Goal: Transaction & Acquisition: Purchase product/service

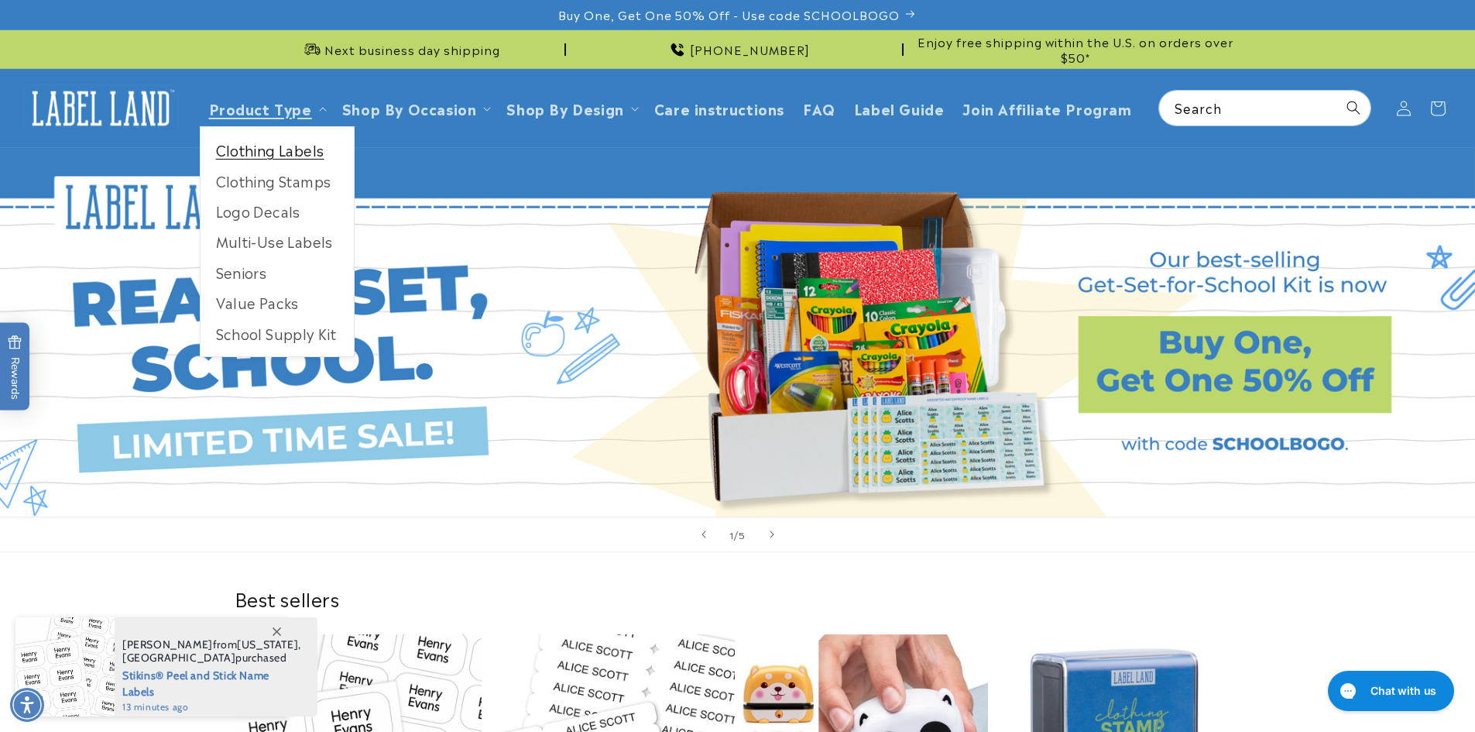
click at [267, 156] on link "Clothing Labels" at bounding box center [276, 150] width 153 height 30
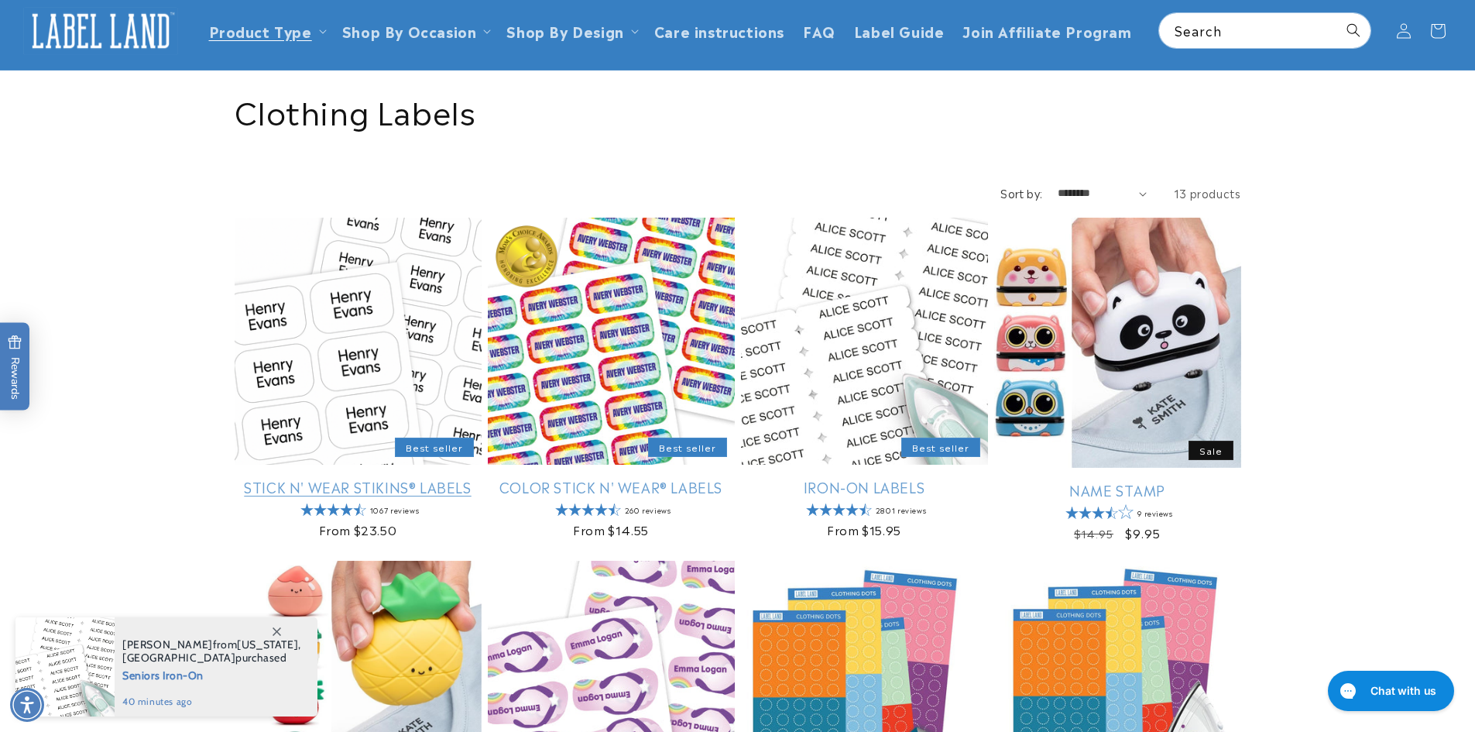
click at [341, 478] on link "Stick N' Wear Stikins® Labels" at bounding box center [358, 487] width 247 height 18
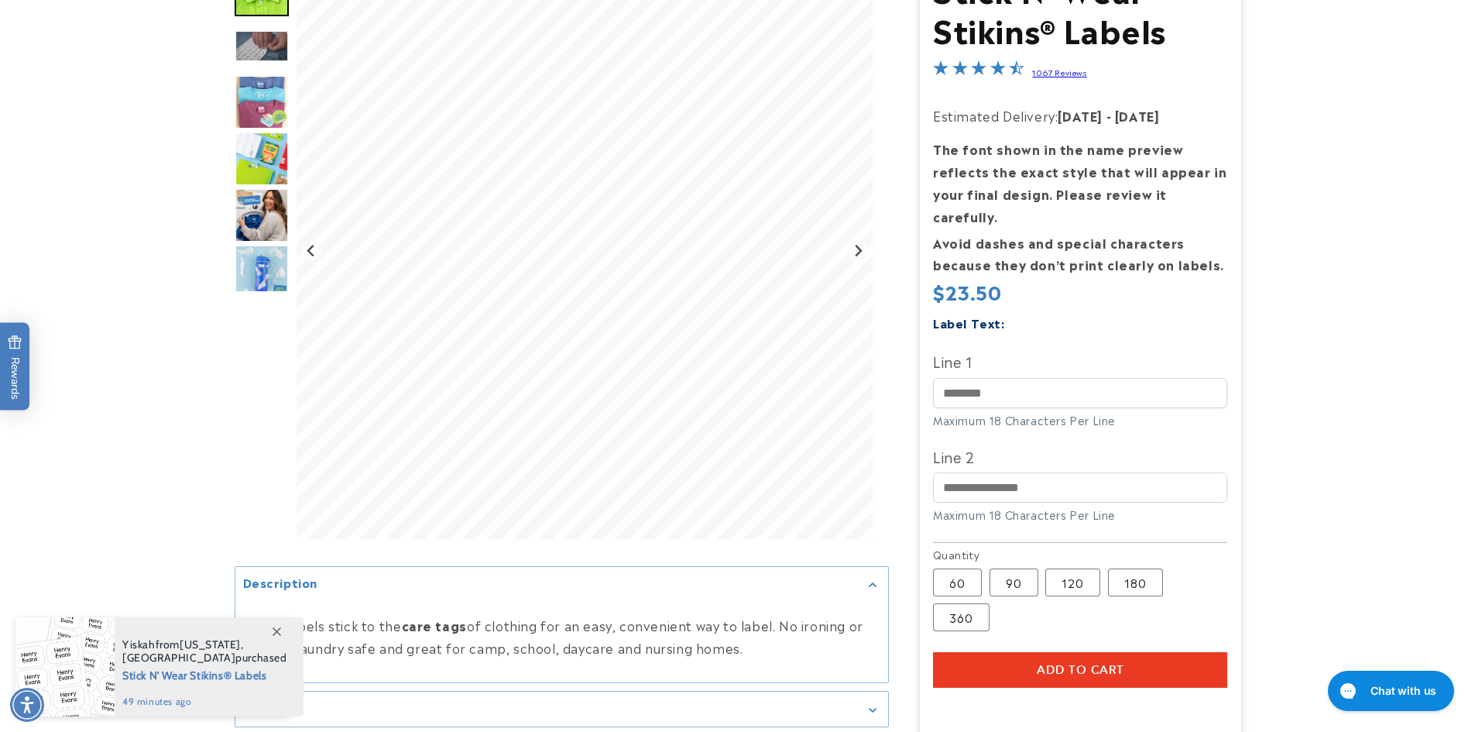
scroll to position [232, 0]
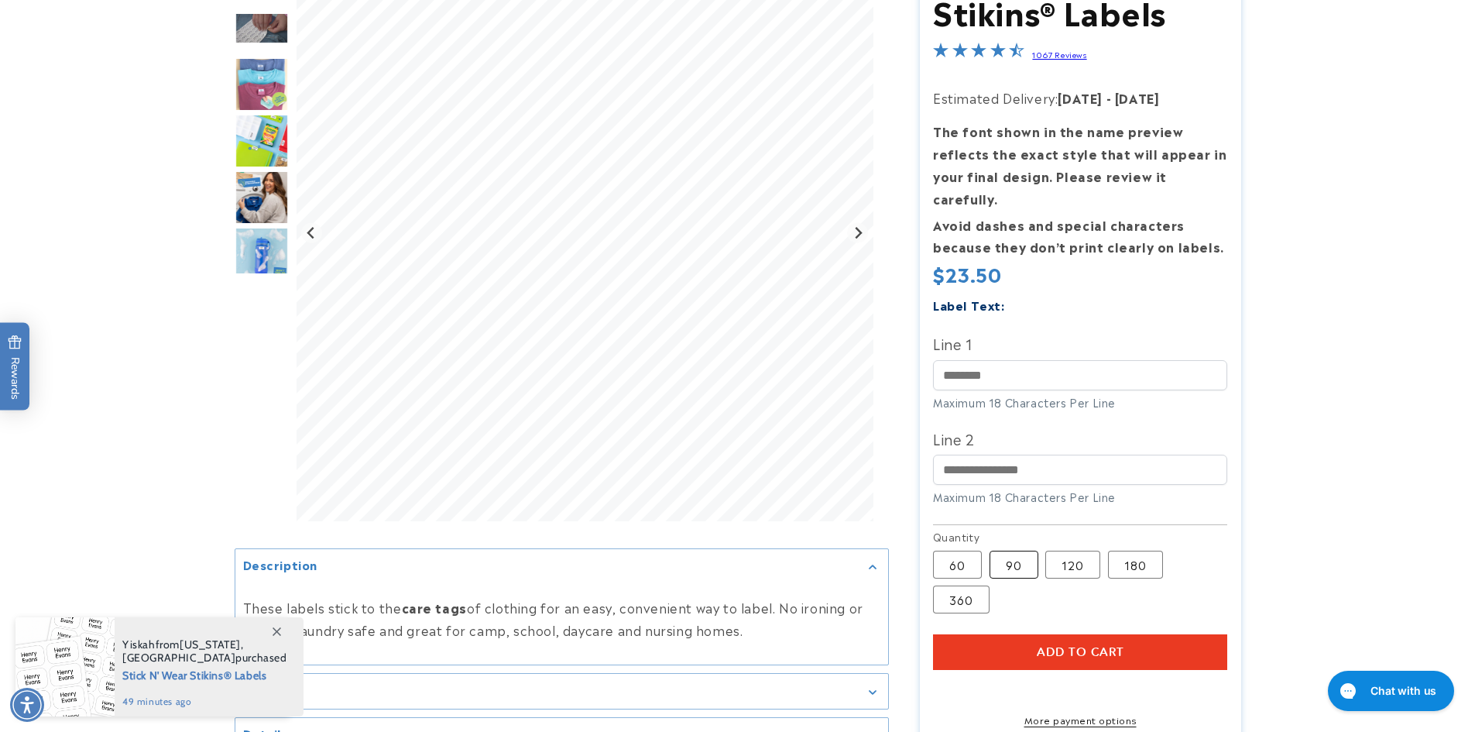
click at [1011, 555] on label "90 Variant sold out or unavailable" at bounding box center [1013, 565] width 49 height 28
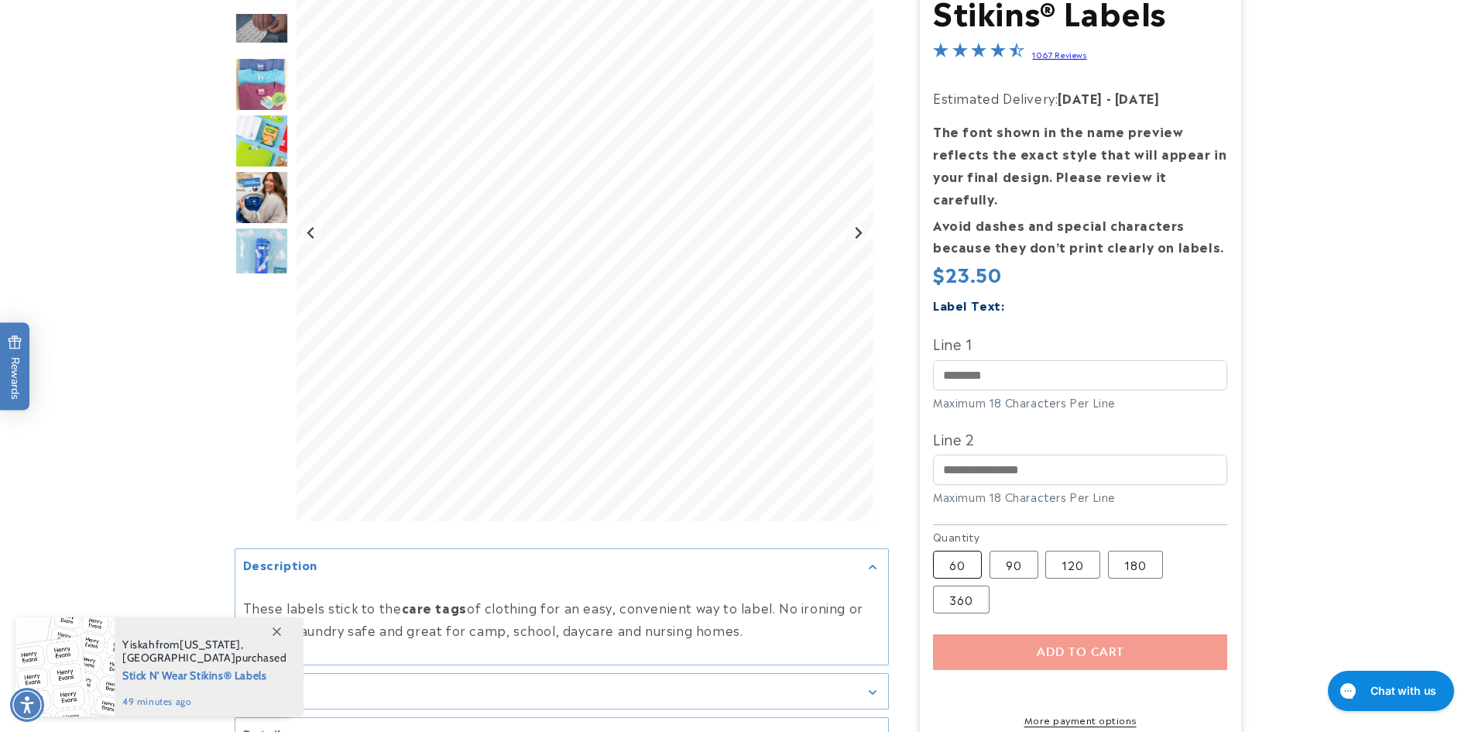
click at [965, 551] on label "60 Variant sold out or unavailable" at bounding box center [957, 565] width 49 height 28
